Goal: Transaction & Acquisition: Purchase product/service

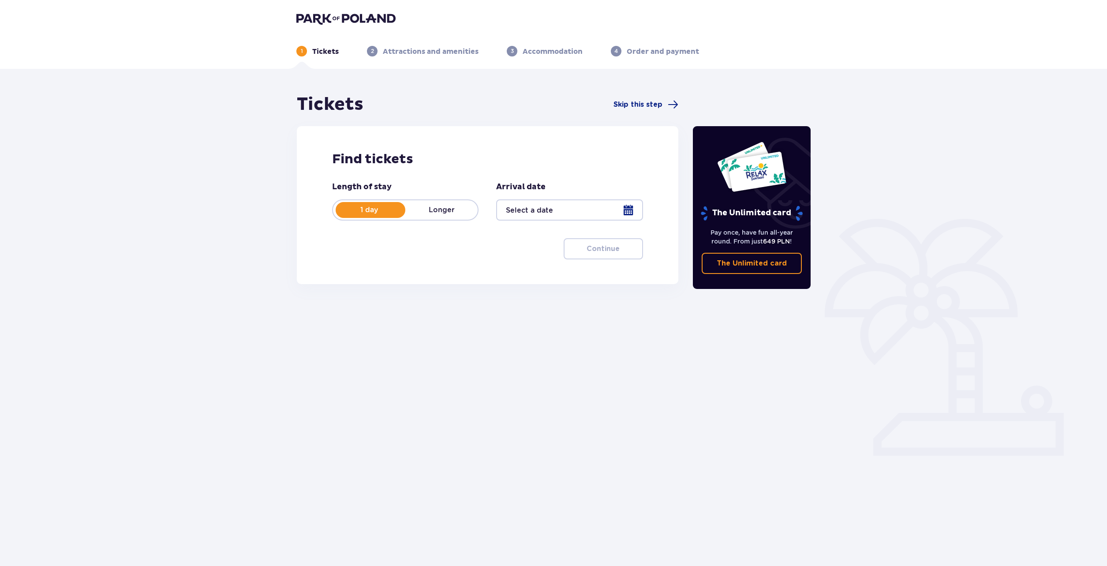
click at [567, 213] on div at bounding box center [569, 209] width 146 height 21
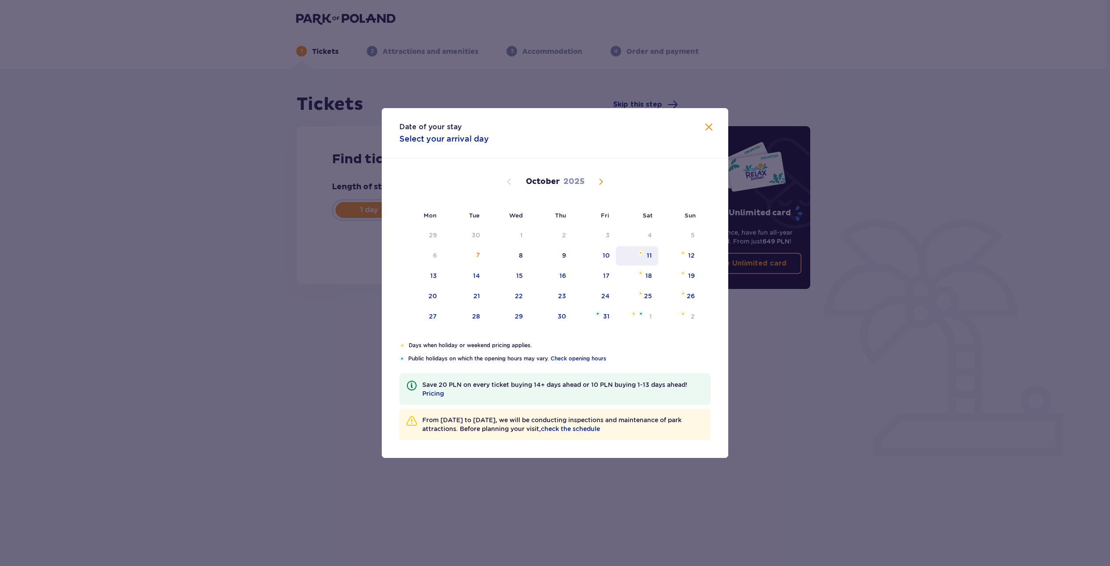
click at [640, 253] on img "Saturday, October 11, 2025" at bounding box center [641, 252] width 6 height 5
type input "[DATE]"
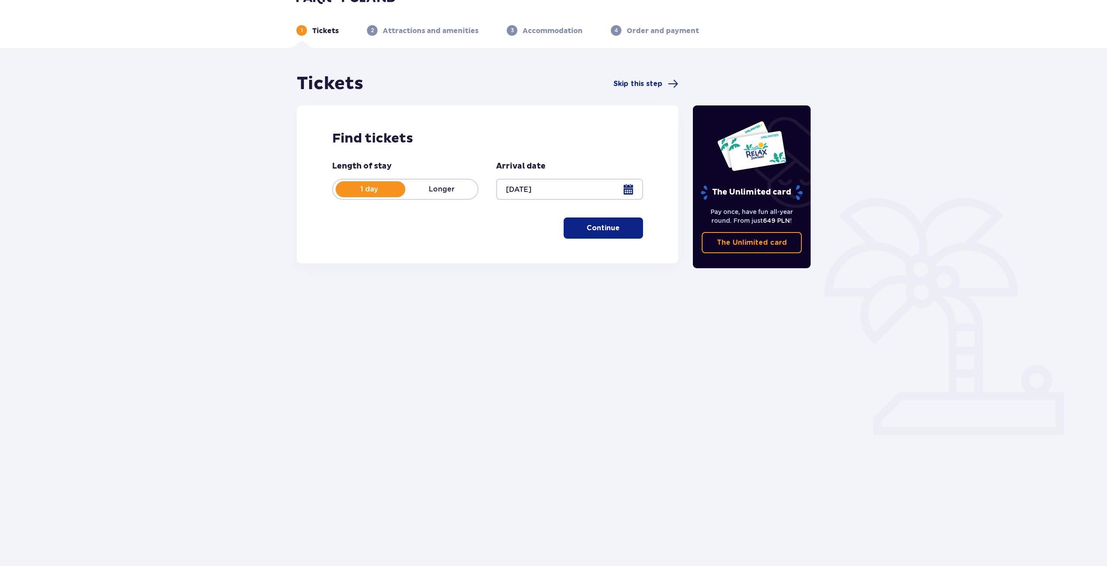
scroll to position [32, 0]
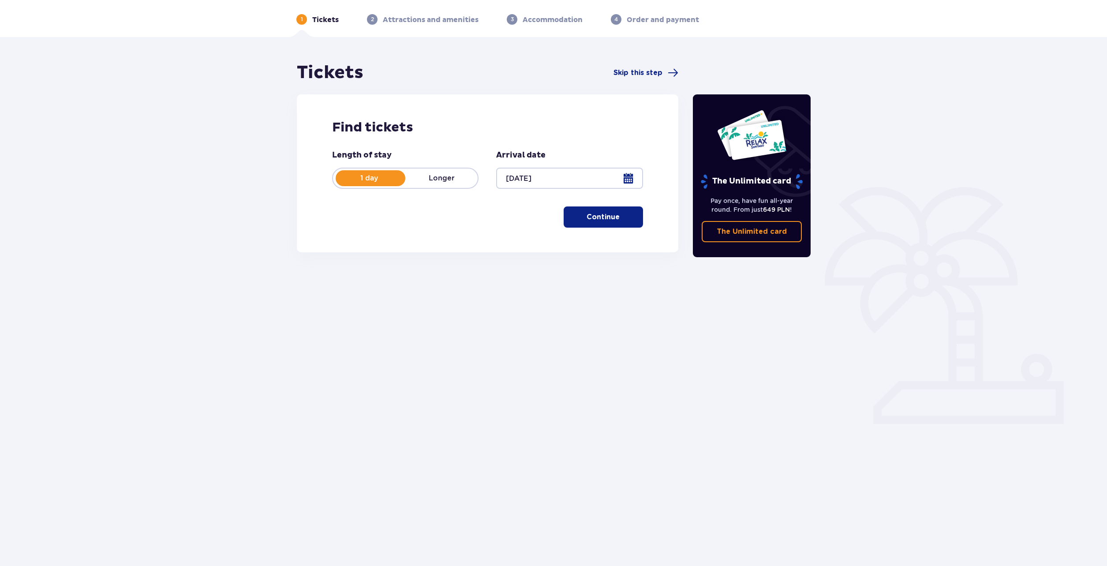
click at [584, 210] on button "Continue" at bounding box center [603, 216] width 79 height 21
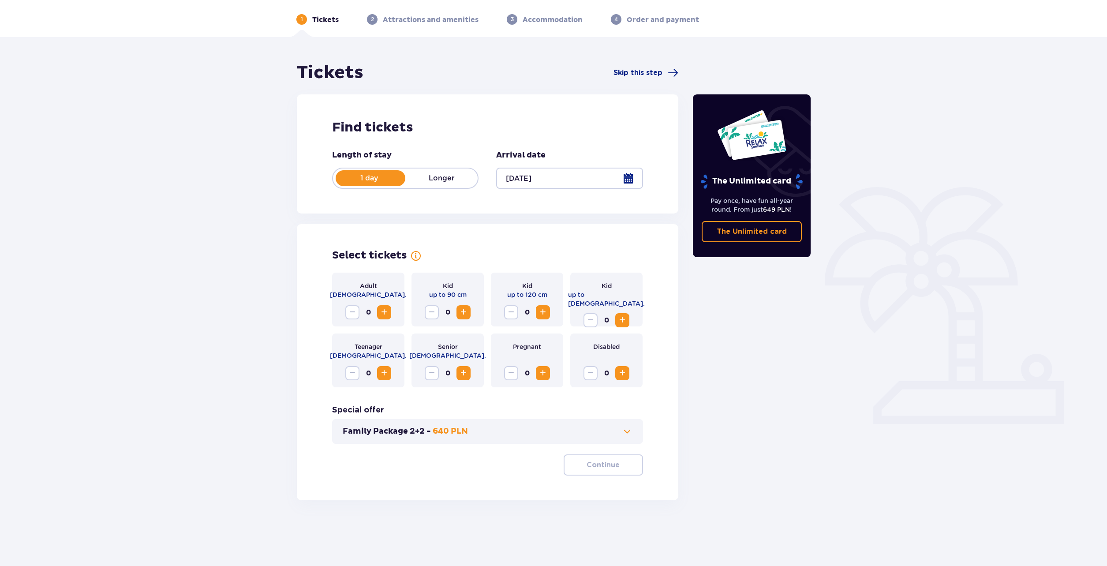
click at [382, 314] on span "Increase" at bounding box center [384, 312] width 11 height 11
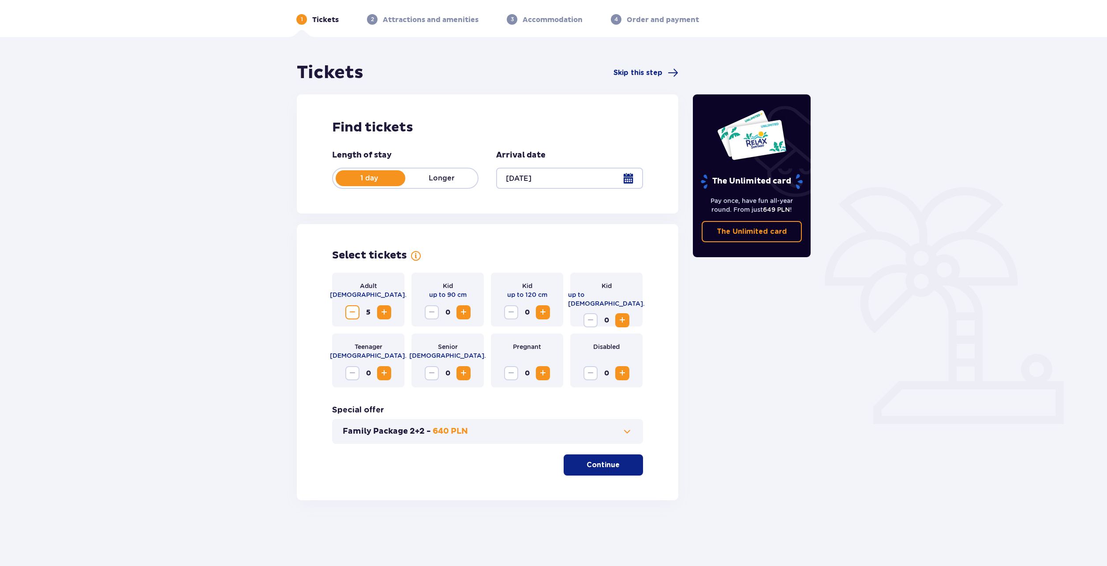
click at [382, 314] on span "Increase" at bounding box center [384, 312] width 11 height 11
click at [347, 307] on button "Decrease" at bounding box center [352, 312] width 14 height 14
click at [573, 458] on button "Continue" at bounding box center [603, 464] width 79 height 21
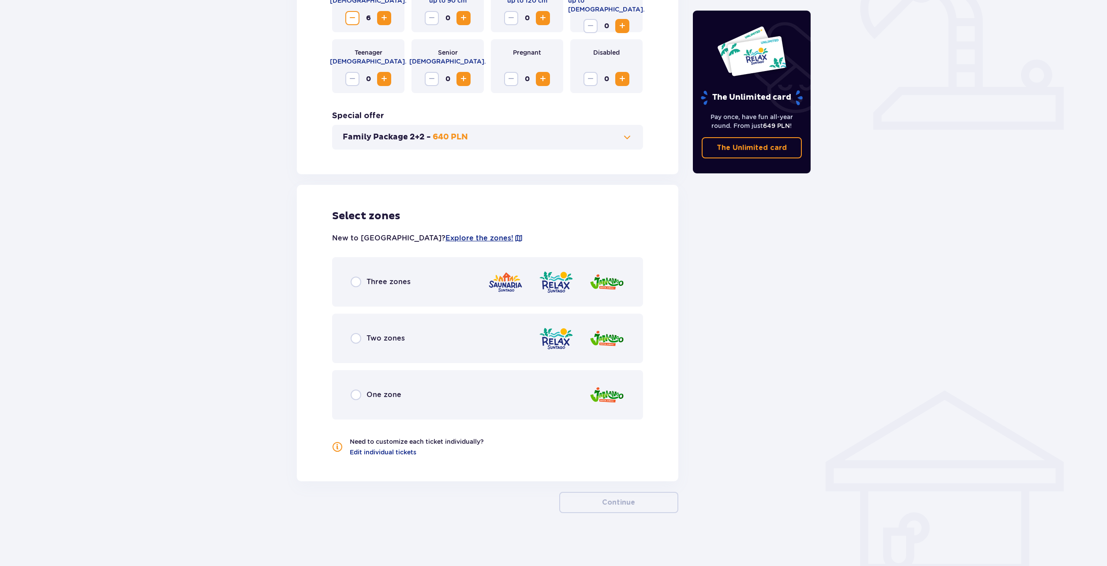
click at [346, 292] on div "Three zones" at bounding box center [487, 281] width 311 height 49
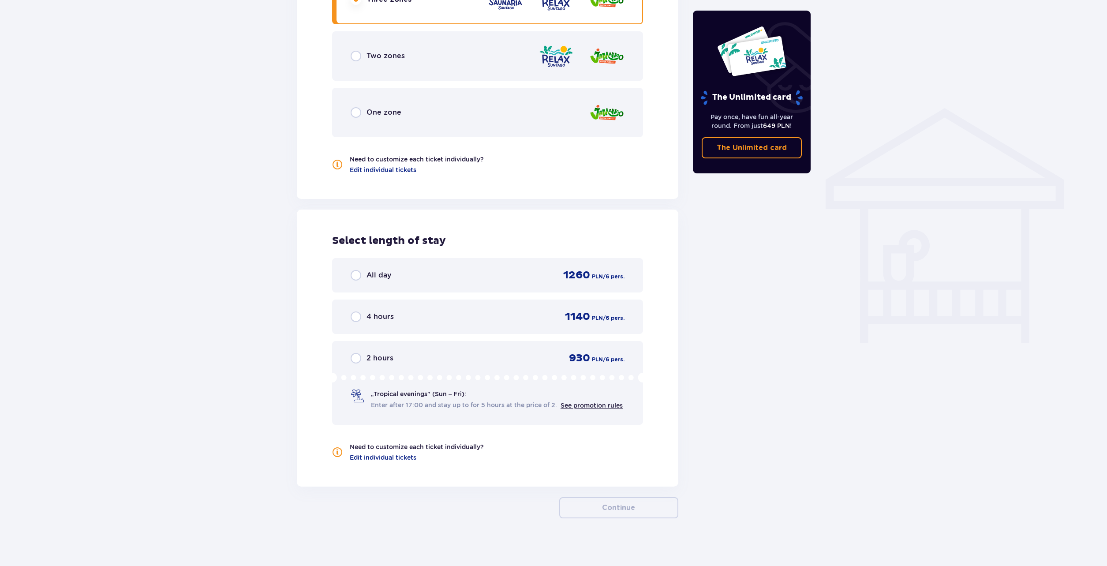
scroll to position [613, 0]
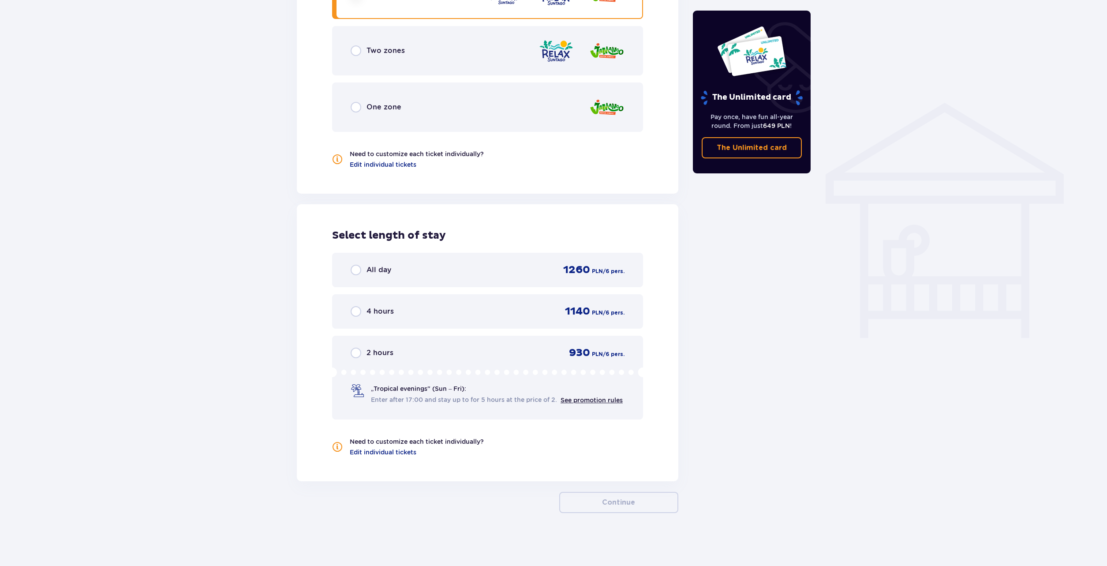
click at [370, 281] on div "All day 1260 PLN / 6 pers." at bounding box center [487, 270] width 311 height 34
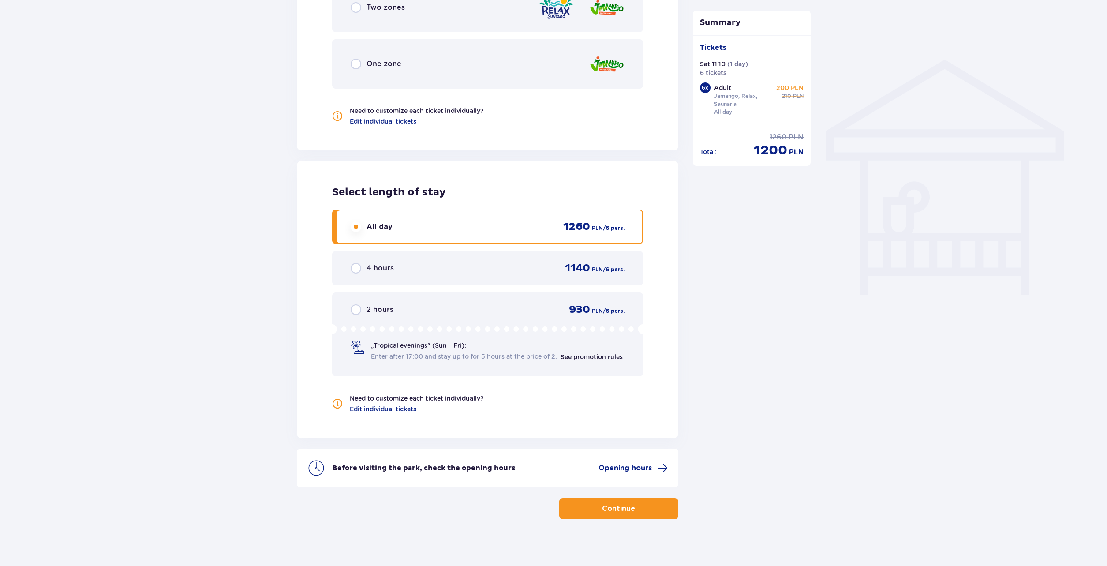
scroll to position [663, 0]
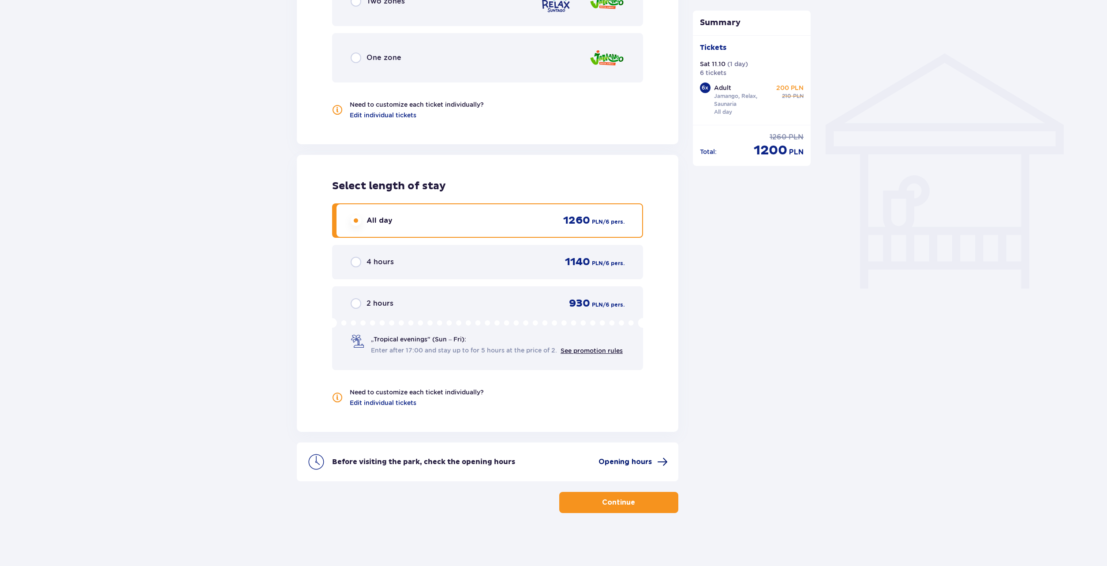
click at [624, 462] on span "Opening hours" at bounding box center [624, 462] width 53 height 10
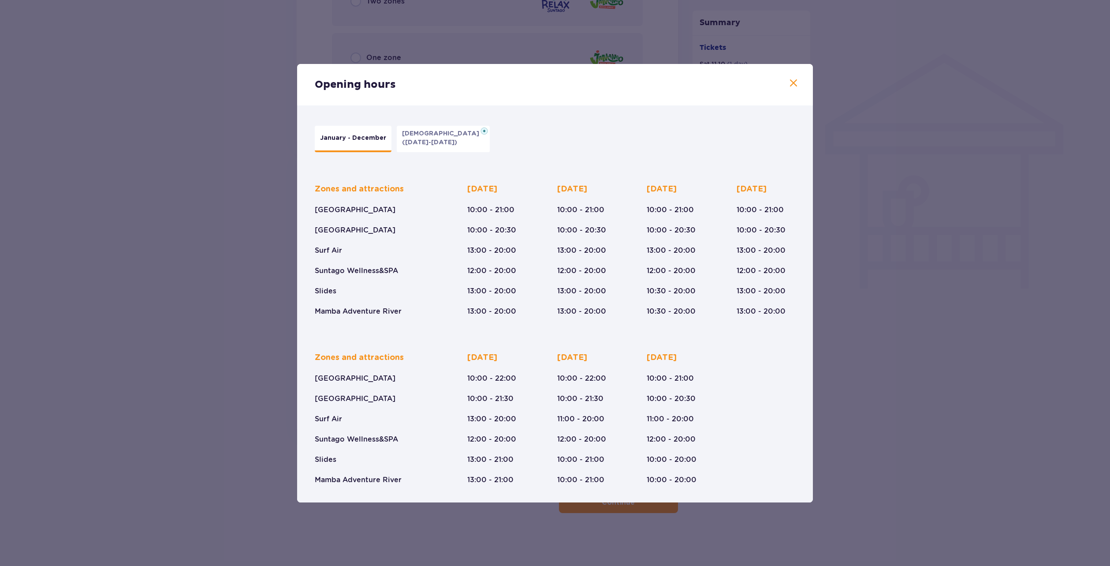
click at [895, 460] on div "Opening hours January - December [DATE] ([DATE]-[DATE]) Zones and attractions […" at bounding box center [555, 283] width 1110 height 566
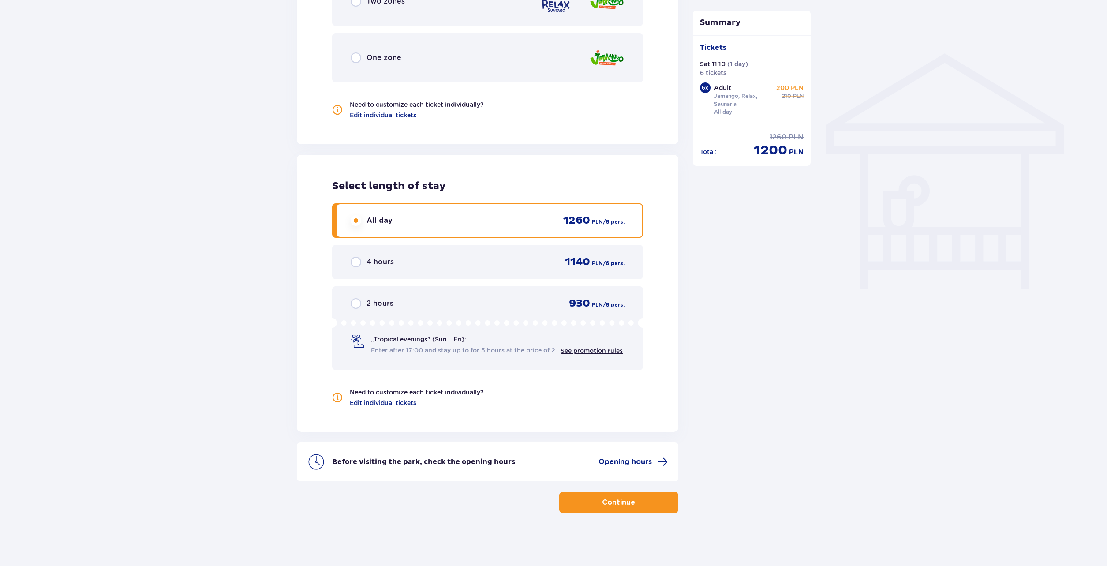
click at [653, 503] on button "Continue" at bounding box center [618, 502] width 119 height 21
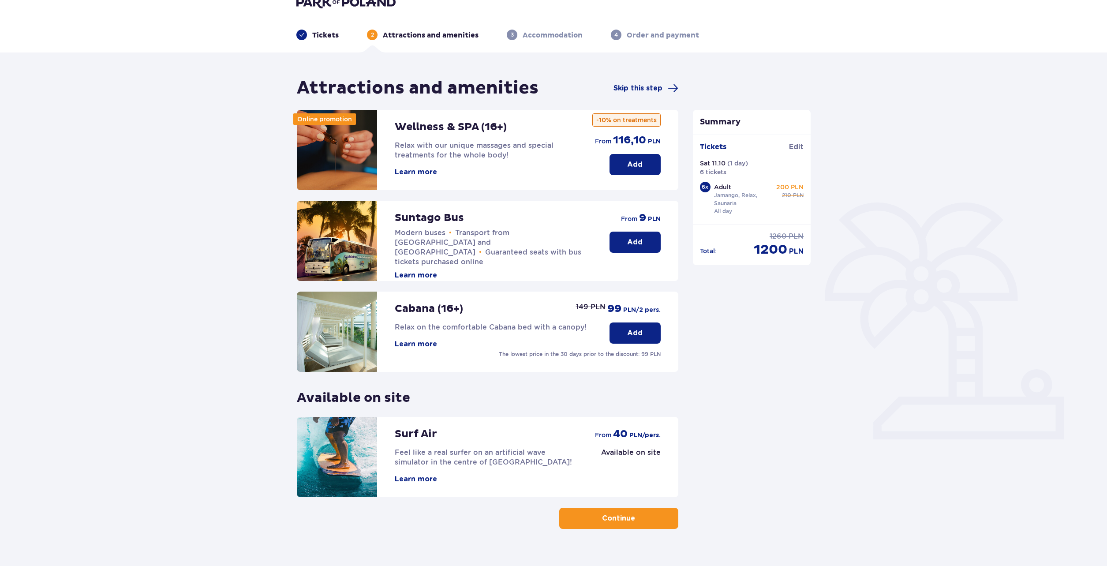
scroll to position [32, 0]
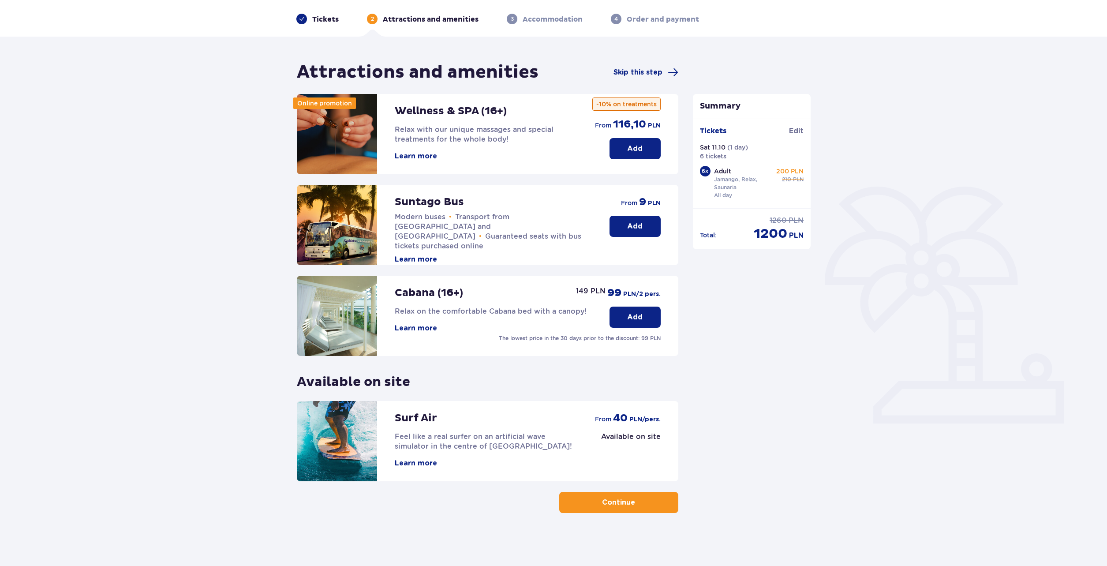
click at [640, 504] on span "button" at bounding box center [636, 502] width 11 height 11
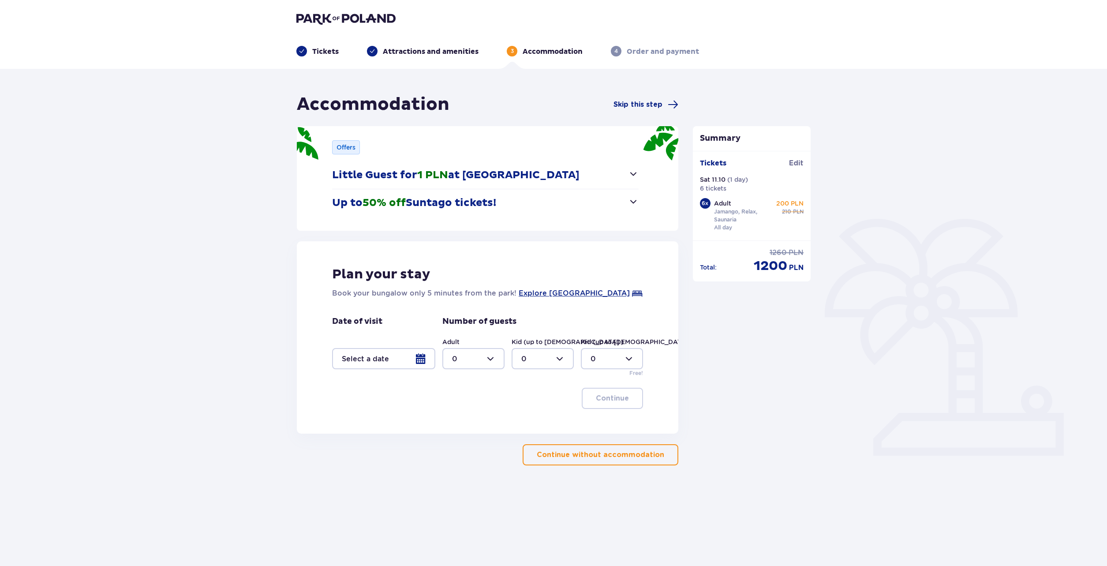
click at [598, 449] on button "Continue without accommodation" at bounding box center [601, 454] width 156 height 21
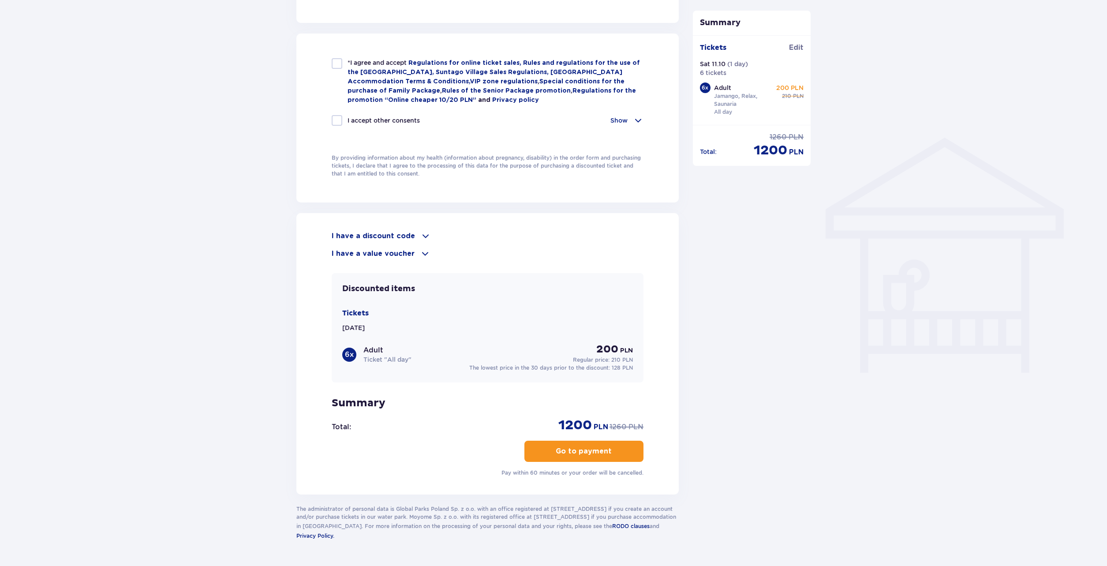
scroll to position [602, 0]
